Goal: Information Seeking & Learning: Learn about a topic

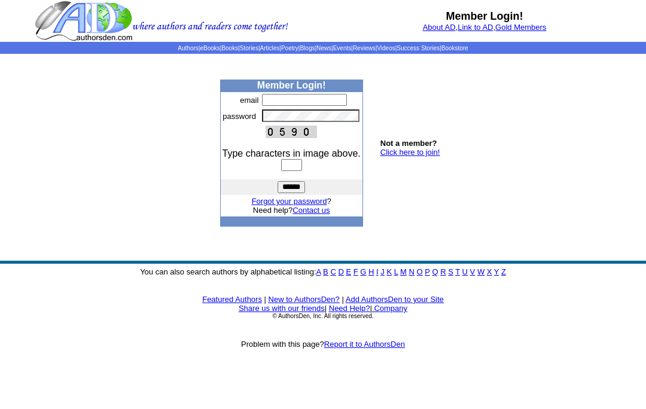
type input "**********"
click at [304, 159] on font "Type characters in image above." at bounding box center [292, 153] width 138 height 10
click at [299, 171] on input "text" at bounding box center [291, 165] width 21 height 12
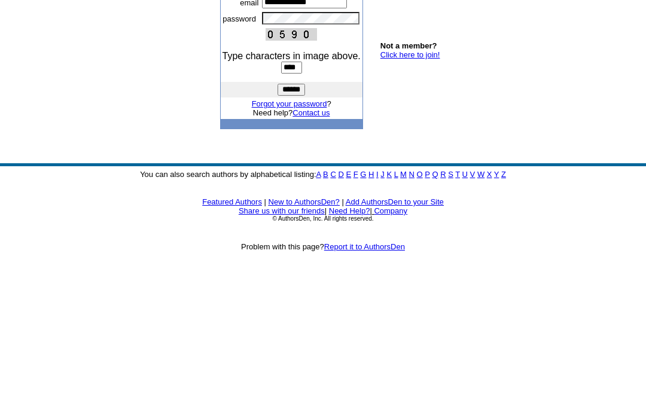
type input "****"
click at [291, 181] on input "******" at bounding box center [292, 187] width 28 height 12
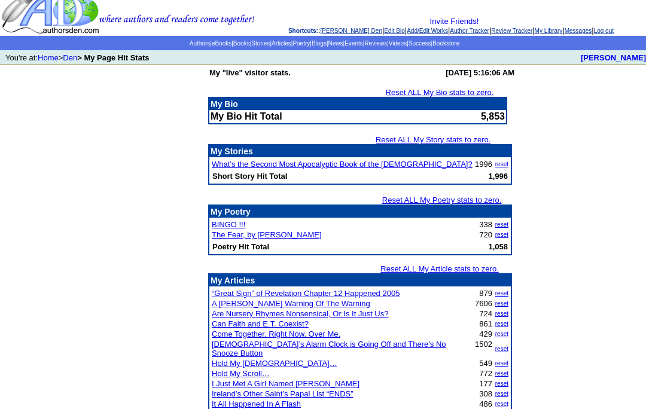
scroll to position [42, 0]
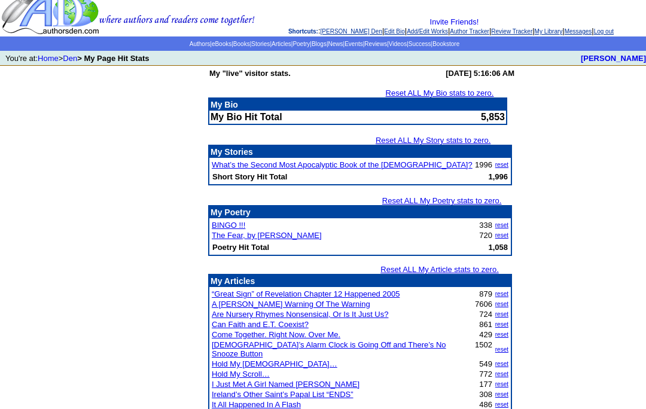
click at [275, 47] on link "Articles" at bounding box center [282, 44] width 20 height 7
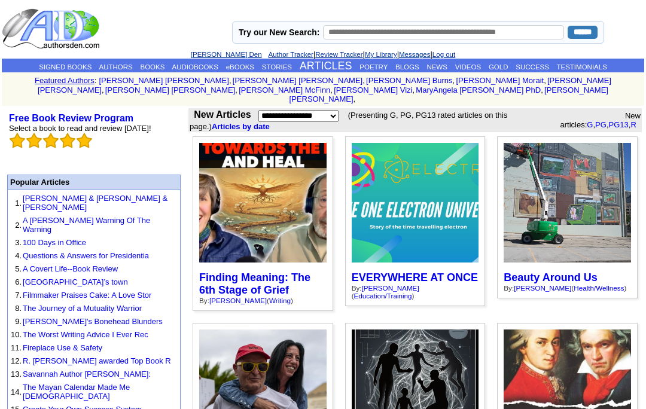
click at [415, 58] on link "Messages" at bounding box center [414, 54] width 31 height 7
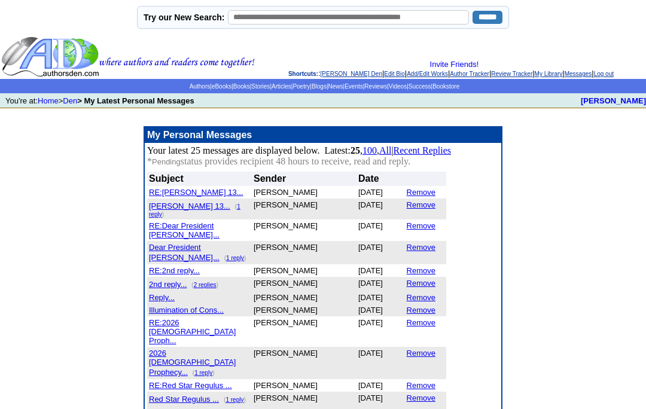
click at [327, 90] on link "Blogs" at bounding box center [319, 86] width 15 height 7
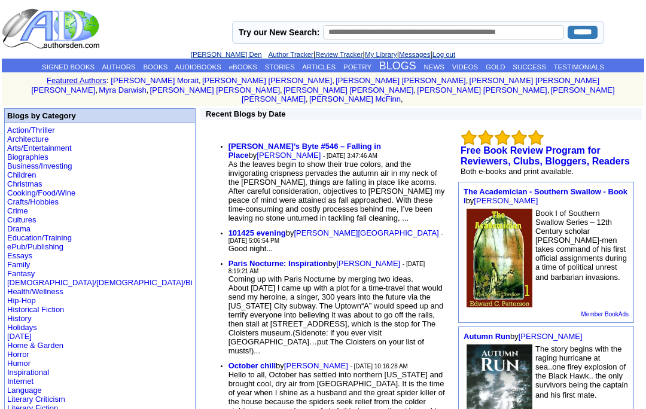
click at [77, 34] on img at bounding box center [52, 29] width 101 height 42
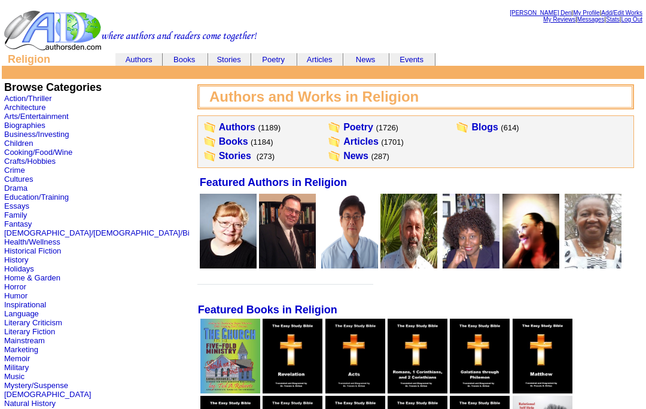
click at [329, 59] on link "Articles" at bounding box center [320, 59] width 26 height 9
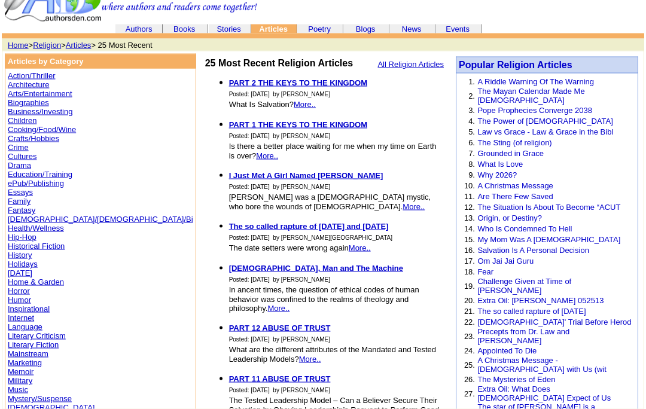
scroll to position [29, 0]
click at [237, 175] on b "I Just Met A Girl Named Maria" at bounding box center [306, 175] width 154 height 9
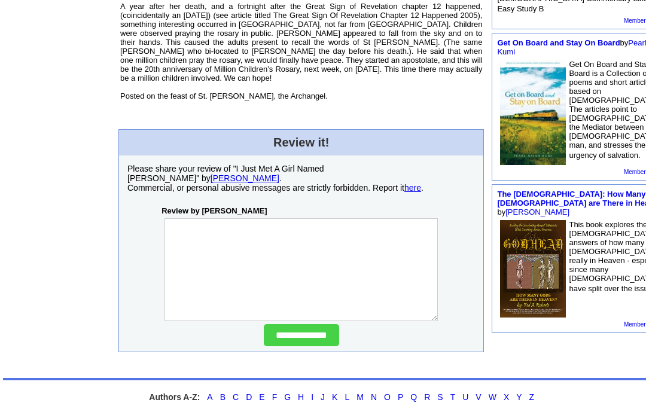
scroll to position [554, 0]
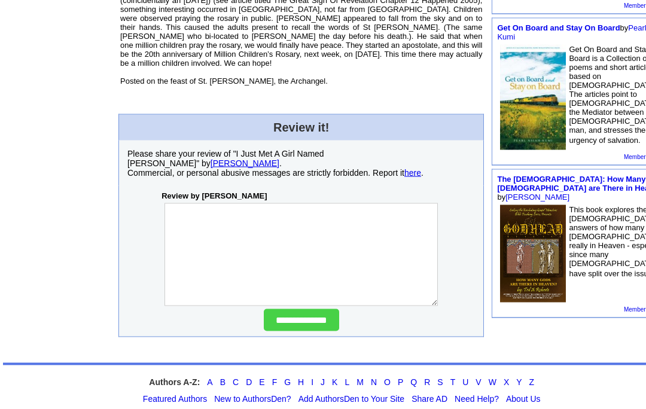
scroll to position [570, 0]
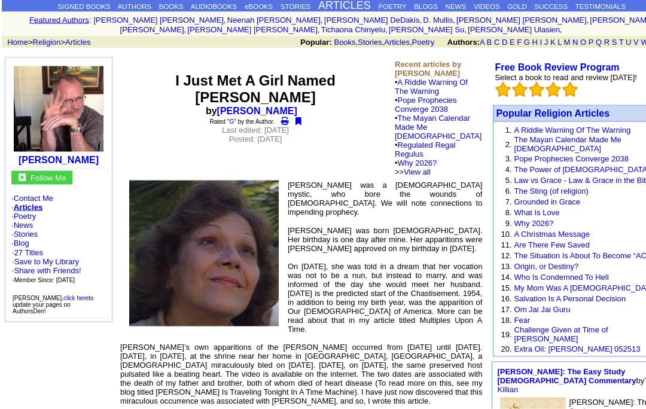
scroll to position [60, 0]
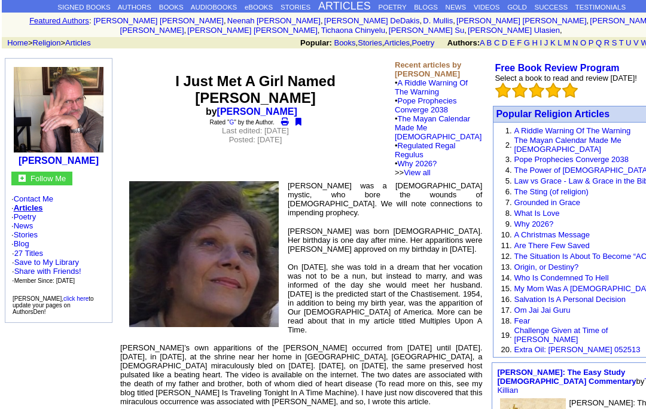
click at [552, 111] on font "Popular Religion Articles" at bounding box center [553, 114] width 114 height 10
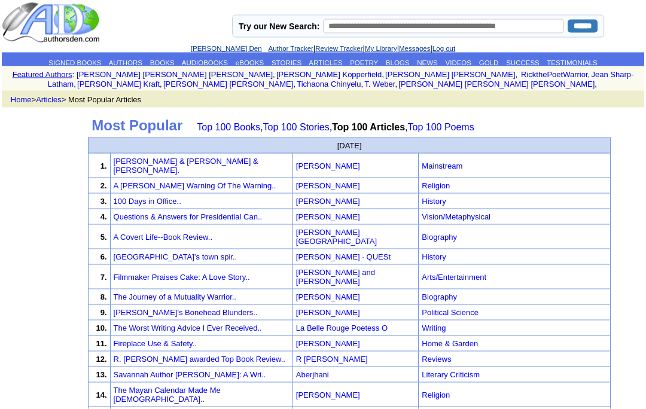
scroll to position [4, 0]
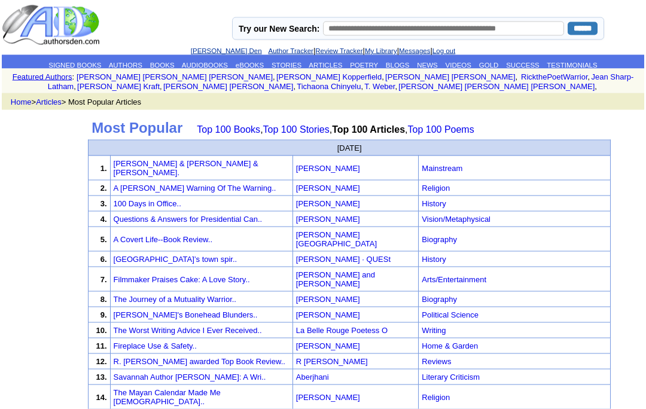
click at [220, 184] on link "A [PERSON_NAME] Warning Of The Warning.." at bounding box center [195, 188] width 163 height 9
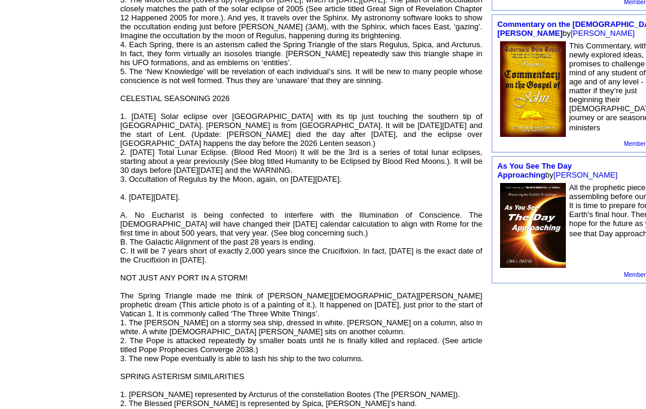
scroll to position [551, 0]
click at [604, 357] on td "Free Book Review Program Select a book to read and review today! Popular Religi…" at bounding box center [584, 241] width 195 height 1355
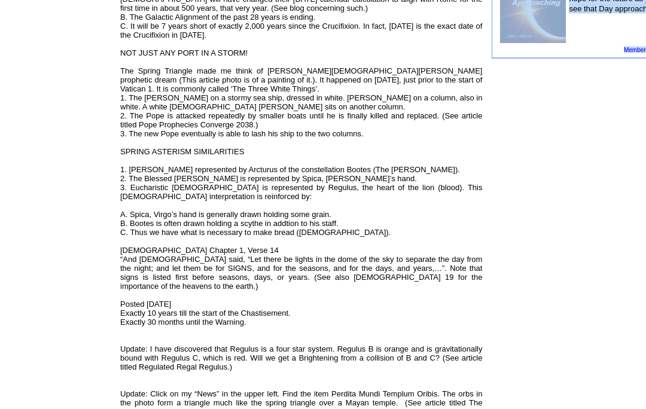
scroll to position [779, 0]
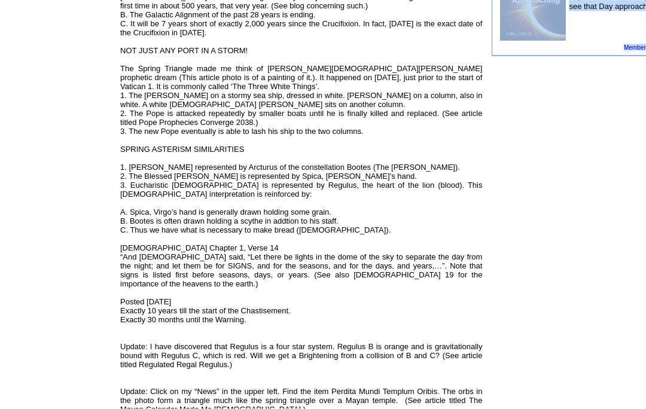
click at [600, 312] on td "Free Book Review Program Select a book to read and review today! Popular Religi…" at bounding box center [584, 13] width 195 height 1355
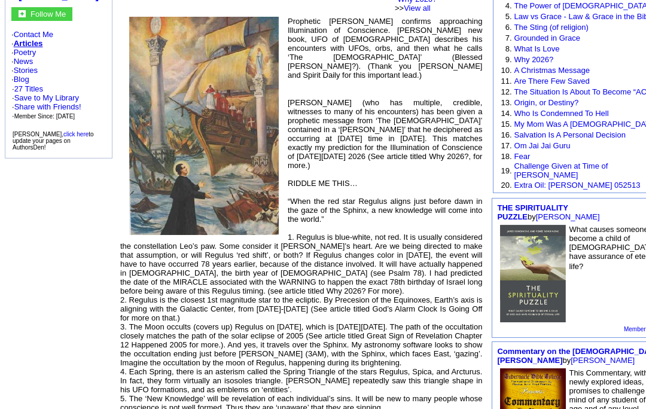
scroll to position [0, 0]
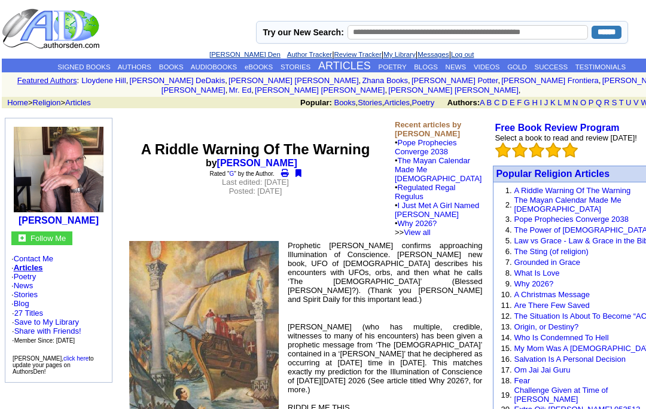
click at [210, 53] on link "[PERSON_NAME] Den" at bounding box center [244, 54] width 71 height 7
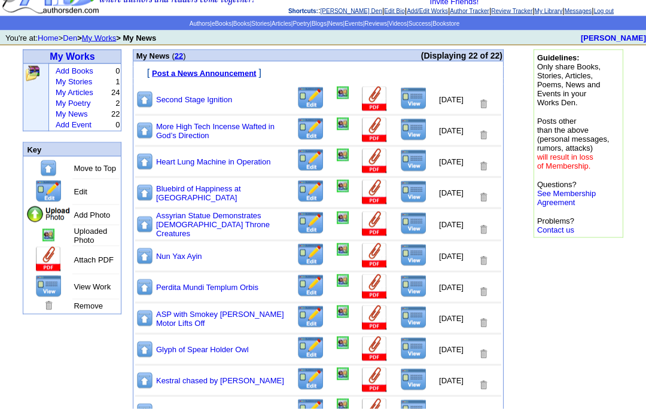
scroll to position [61, 0]
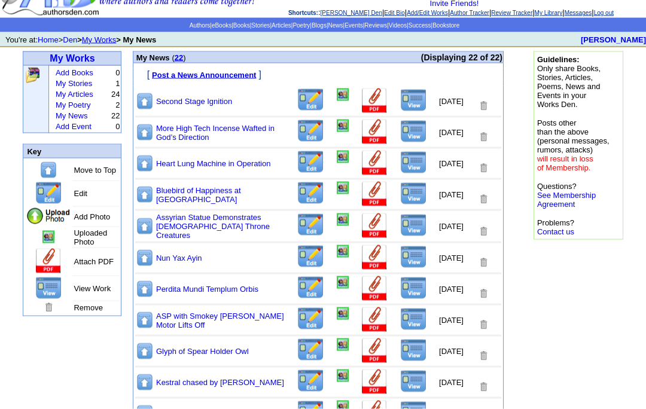
click at [77, 120] on link "My News" at bounding box center [72, 115] width 32 height 9
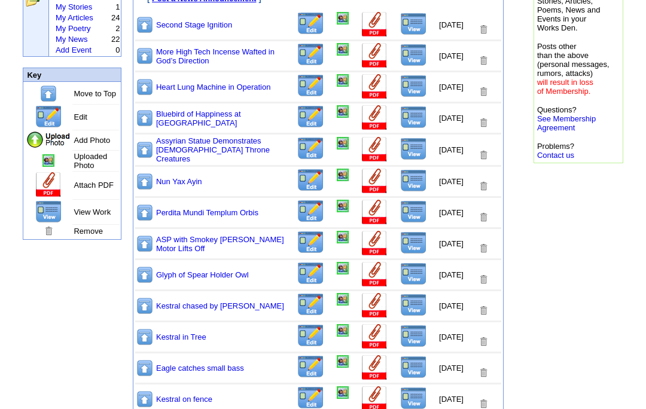
scroll to position [128, 0]
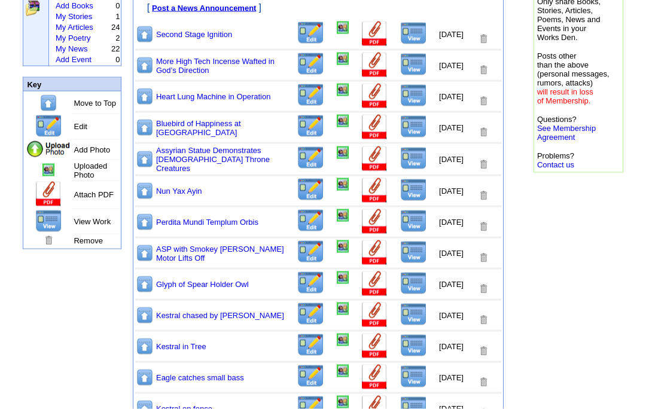
click at [403, 233] on img at bounding box center [413, 221] width 27 height 23
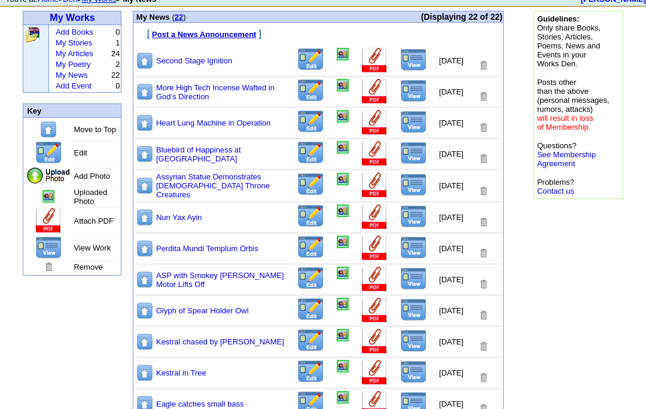
scroll to position [0, 0]
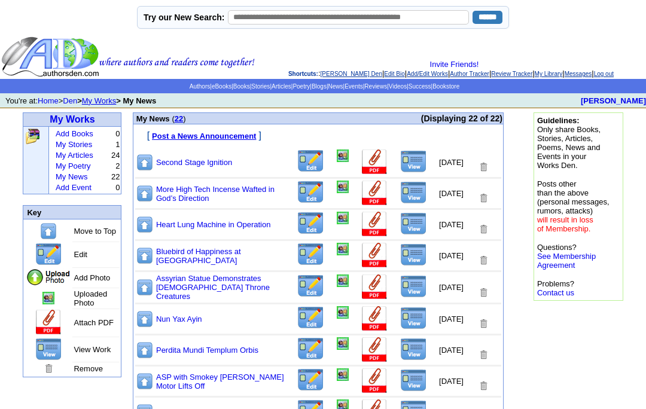
click at [77, 105] on link "Den" at bounding box center [70, 100] width 14 height 9
